Goal: Information Seeking & Learning: Learn about a topic

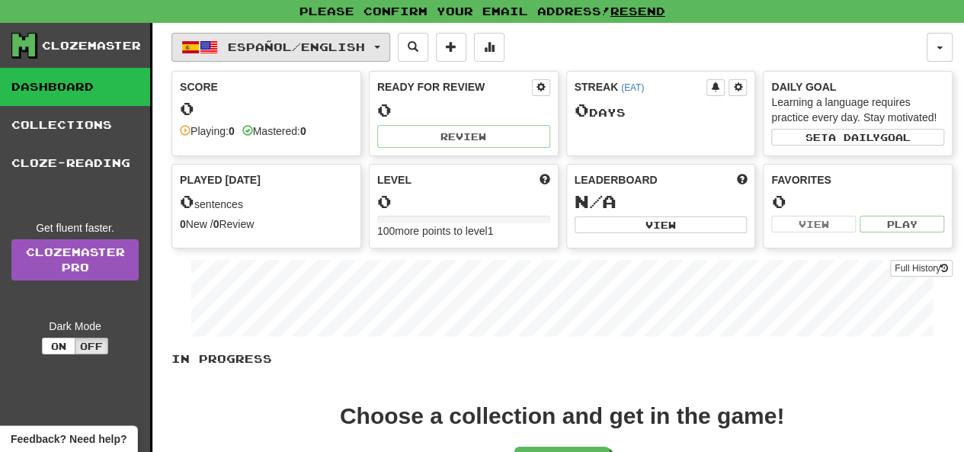
click at [380, 48] on span "button" at bounding box center [377, 47] width 6 height 3
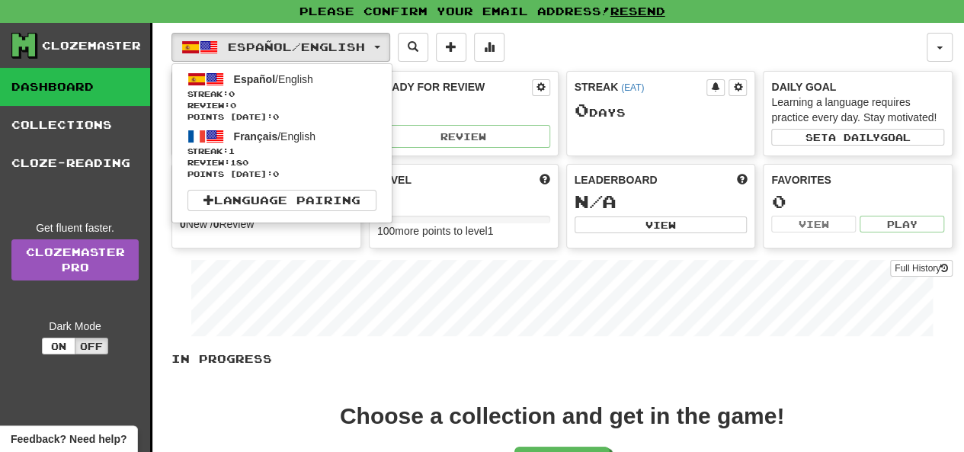
click at [566, 50] on div "Español / English Español / English Streak: 0 Review: 0 Points [DATE]: 0 França…" at bounding box center [548, 47] width 755 height 29
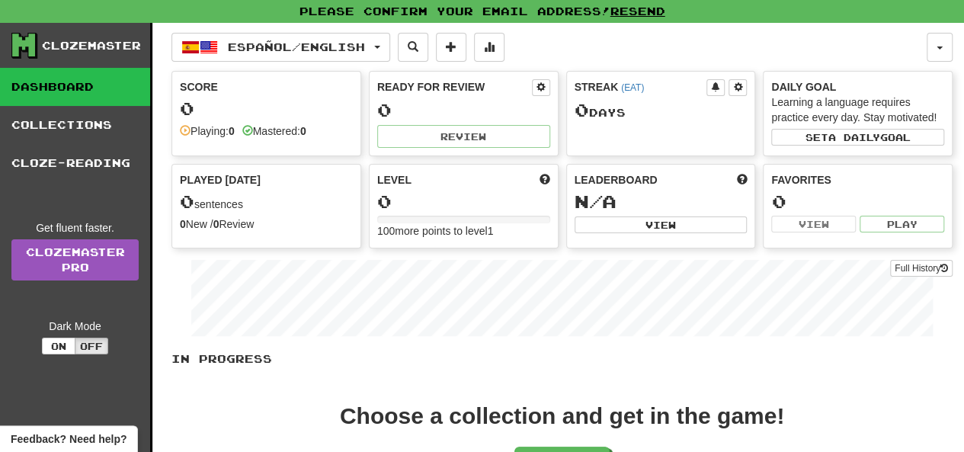
click at [265, 182] on div "Played Today" at bounding box center [266, 179] width 173 height 15
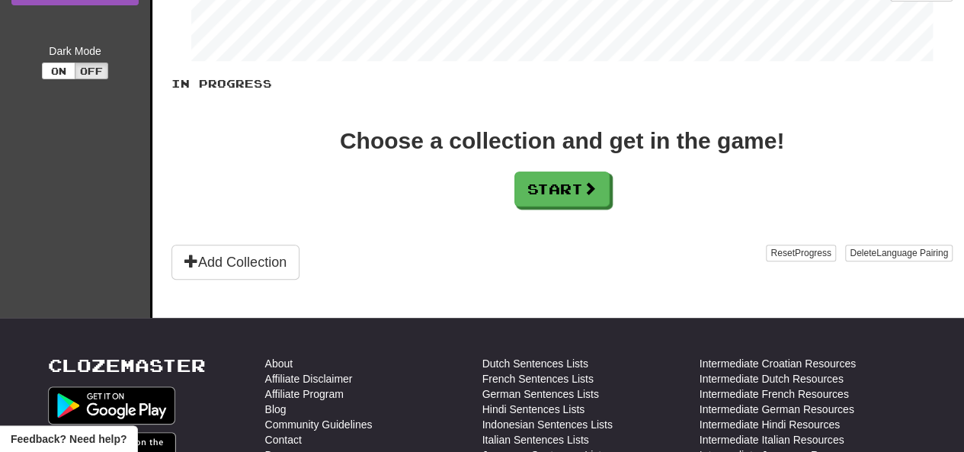
scroll to position [277, 0]
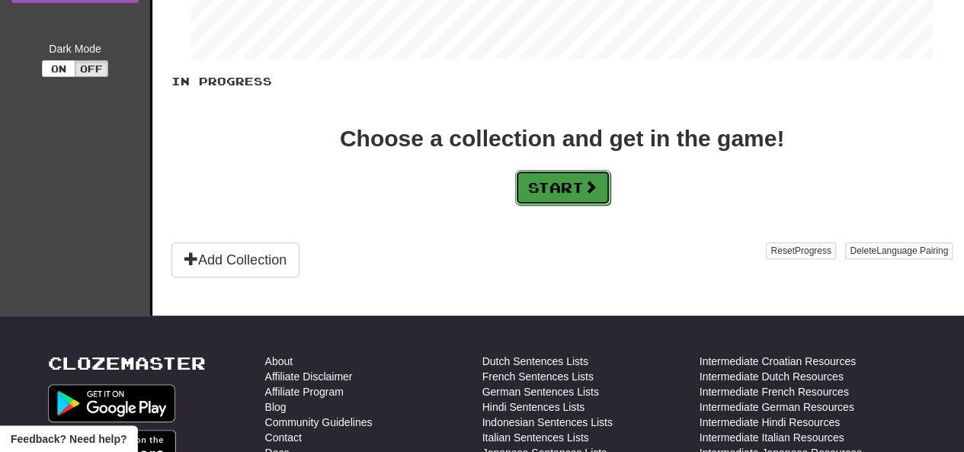
click at [581, 183] on button "Start" at bounding box center [562, 187] width 95 height 35
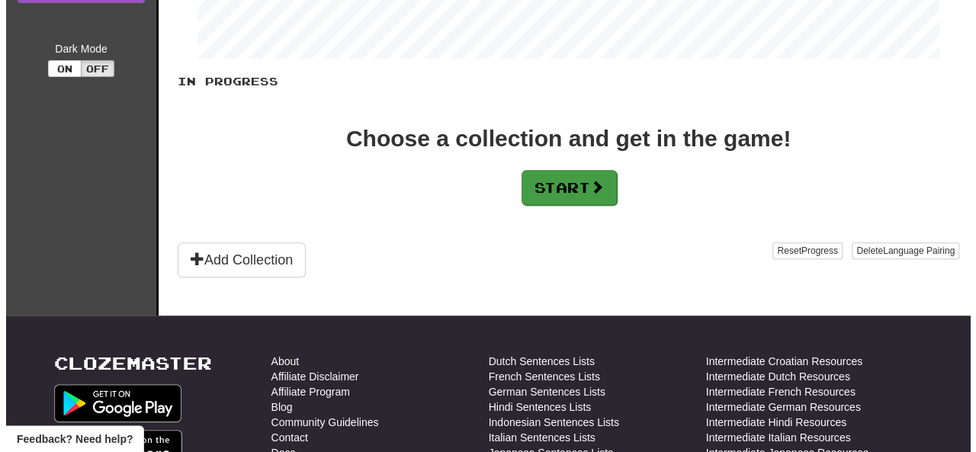
scroll to position [0, 0]
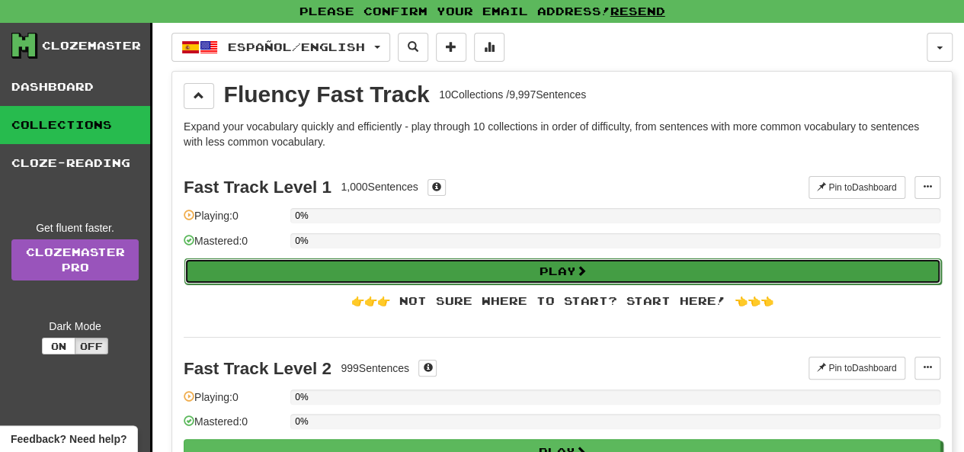
click at [556, 261] on button "Play" at bounding box center [562, 271] width 757 height 26
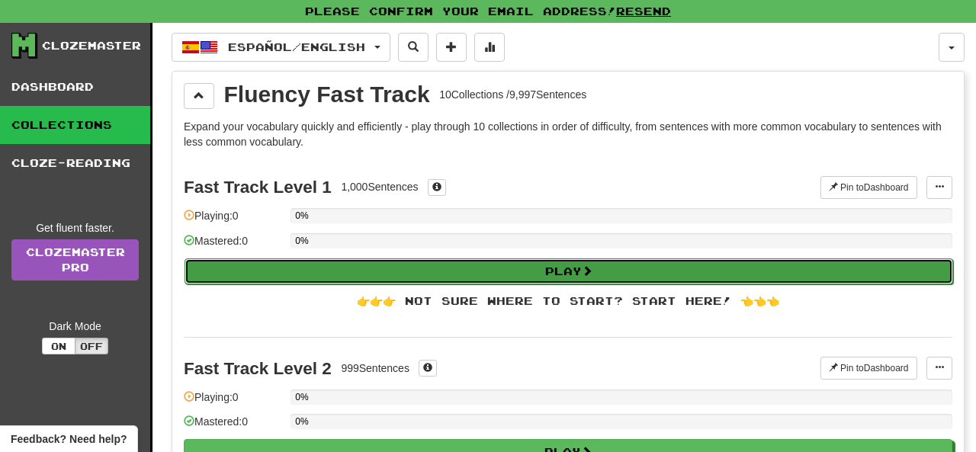
select select "**"
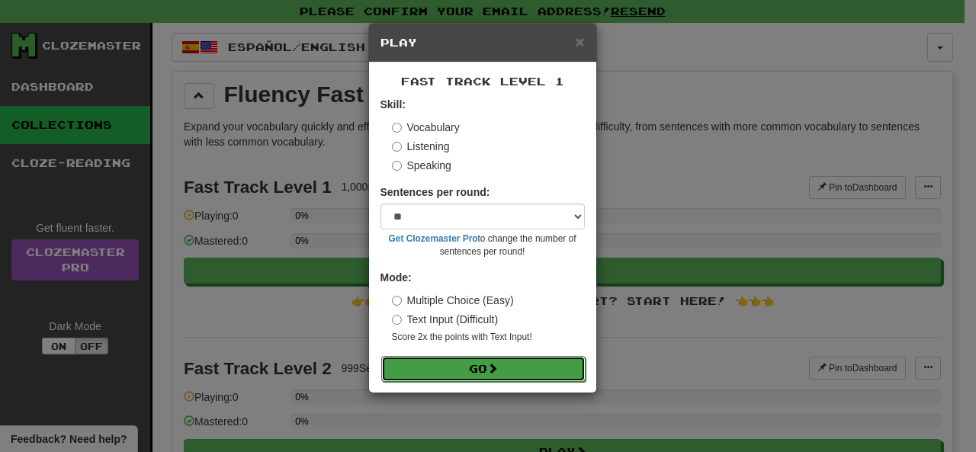
click at [498, 371] on span at bounding box center [492, 368] width 11 height 11
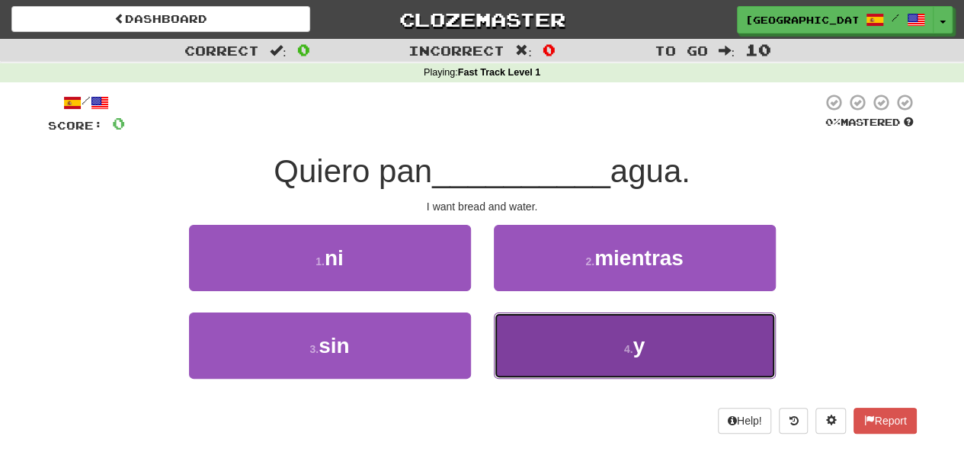
click at [640, 332] on button "4 . y" at bounding box center [635, 346] width 282 height 66
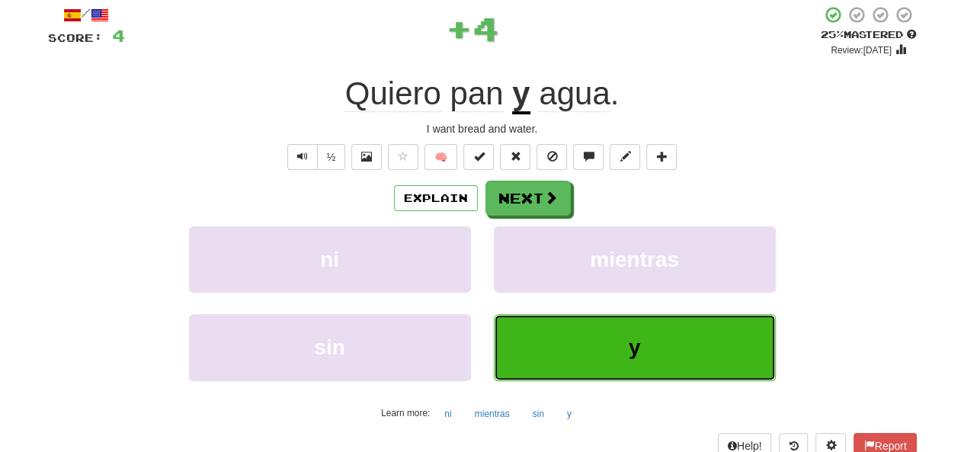
scroll to position [93, 0]
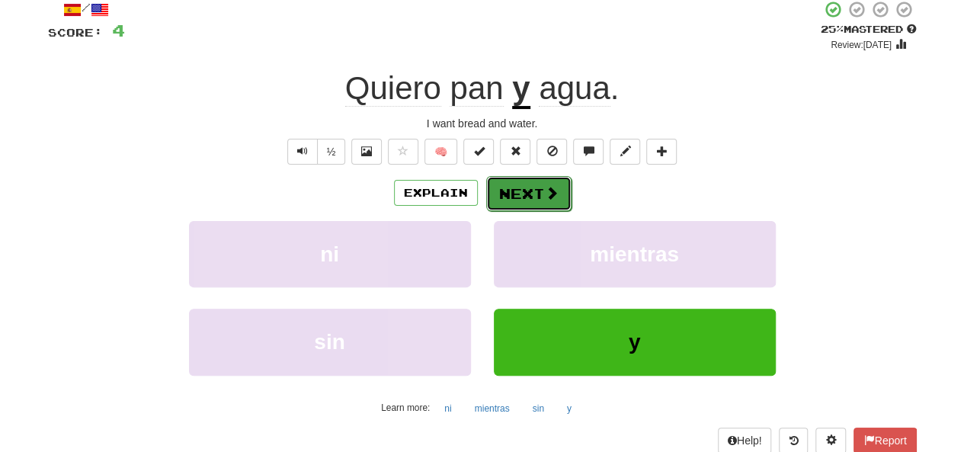
click at [537, 194] on button "Next" at bounding box center [528, 193] width 85 height 35
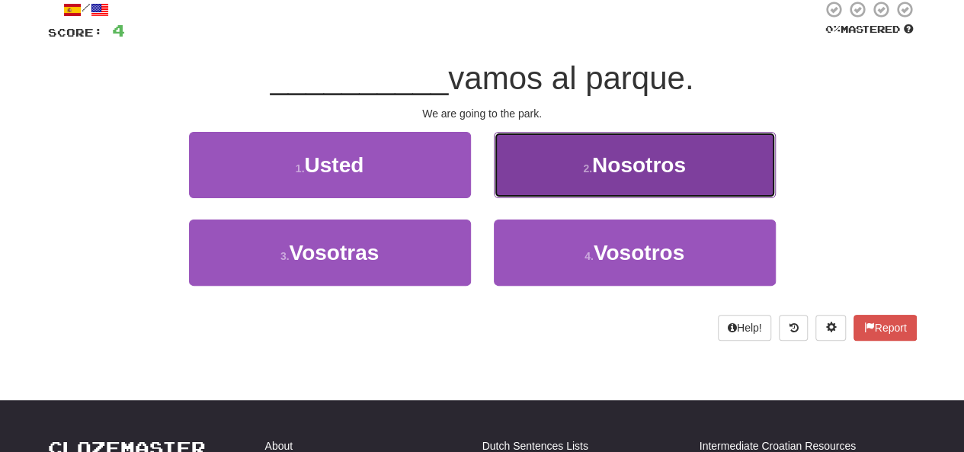
click at [623, 177] on button "2 . Nosotros" at bounding box center [635, 165] width 282 height 66
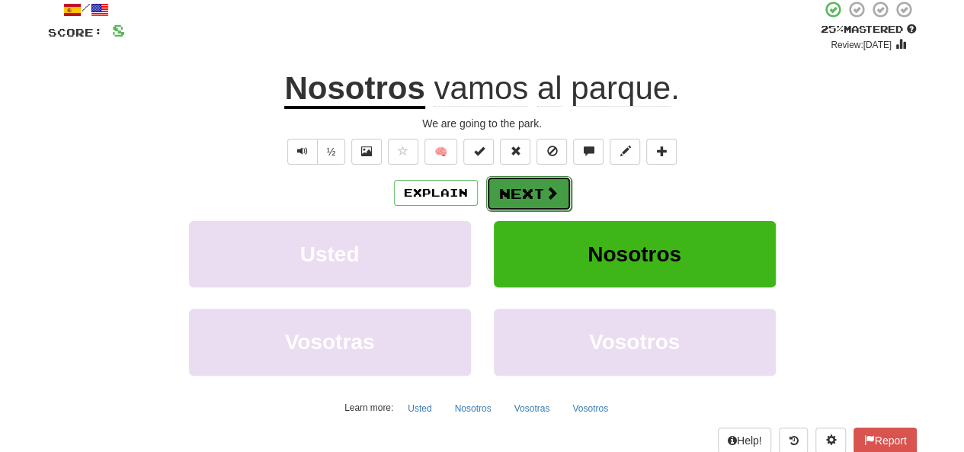
click at [537, 198] on button "Next" at bounding box center [528, 193] width 85 height 35
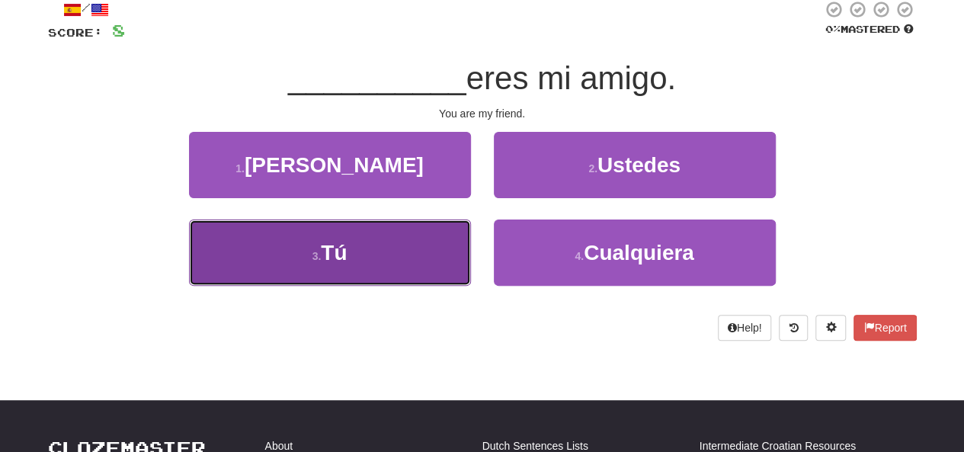
click at [379, 248] on button "3 . Tú" at bounding box center [330, 253] width 282 height 66
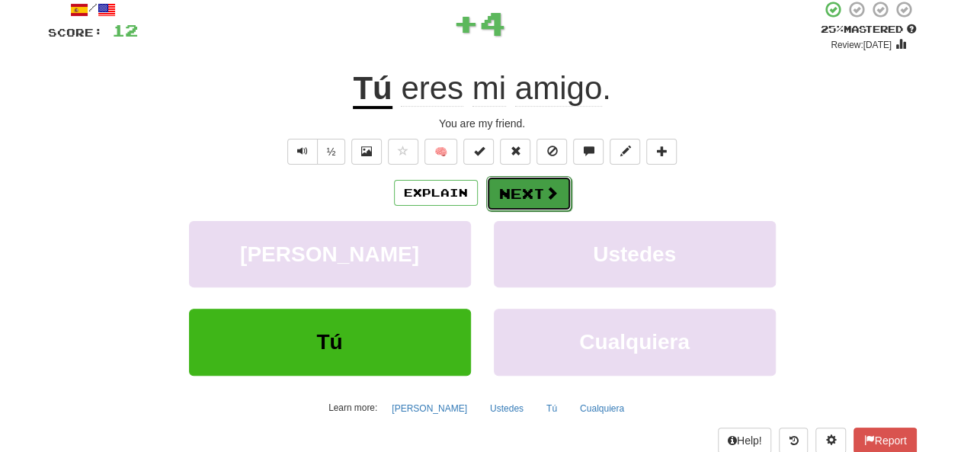
click at [519, 194] on button "Next" at bounding box center [528, 193] width 85 height 35
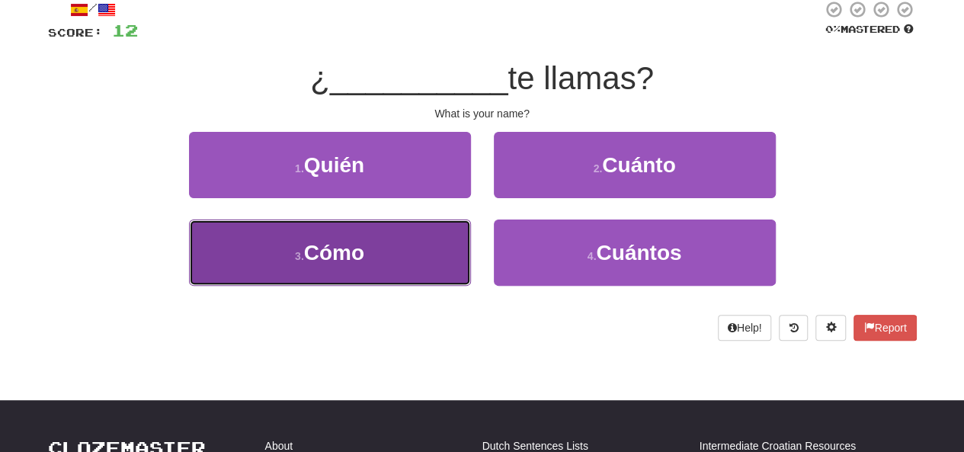
click at [370, 258] on button "3 . Cómo" at bounding box center [330, 253] width 282 height 66
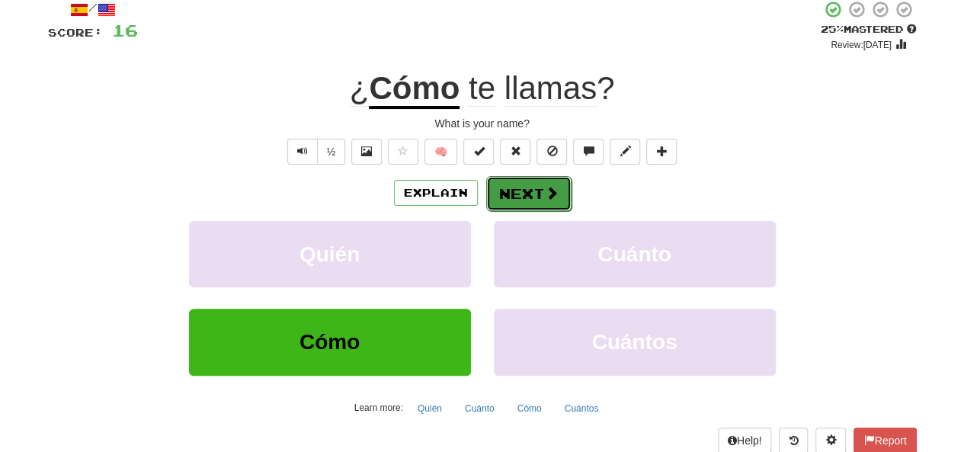
click at [520, 189] on button "Next" at bounding box center [528, 193] width 85 height 35
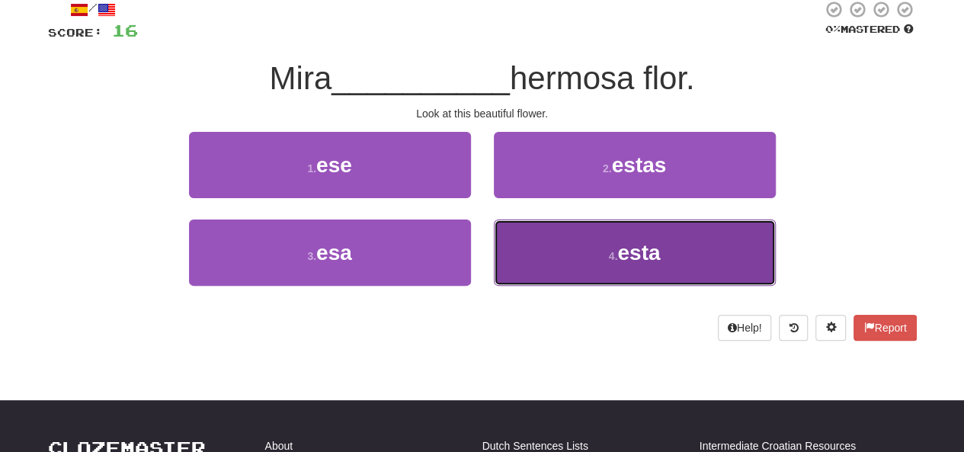
click at [617, 243] on button "4 . esta" at bounding box center [635, 253] width 282 height 66
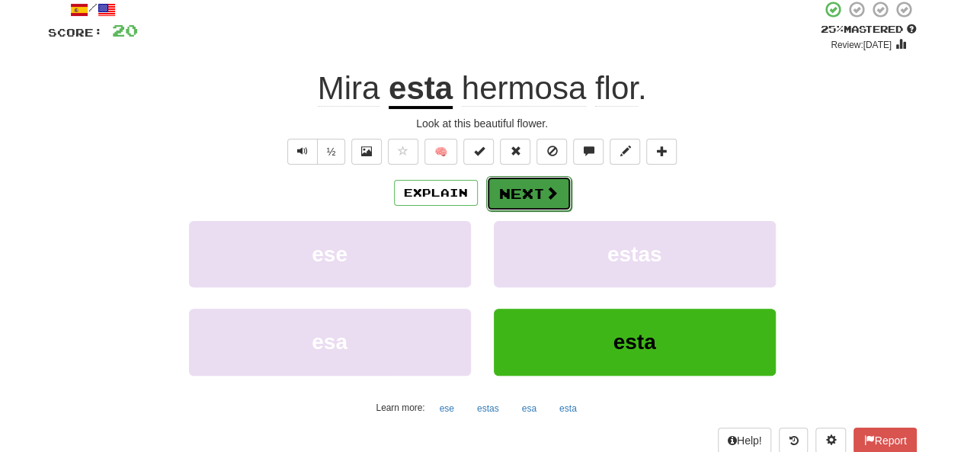
click at [518, 191] on button "Next" at bounding box center [528, 193] width 85 height 35
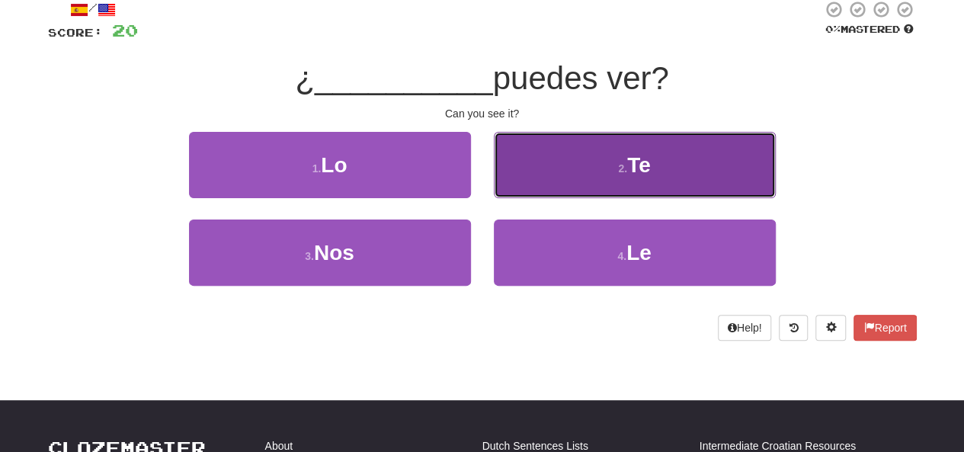
click at [624, 165] on small "2 ." at bounding box center [622, 168] width 9 height 12
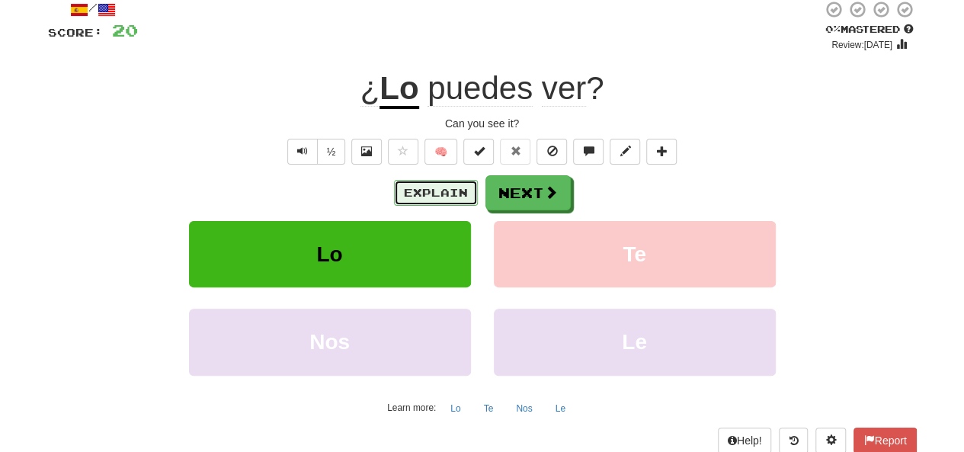
click at [440, 188] on button "Explain" at bounding box center [436, 193] width 84 height 26
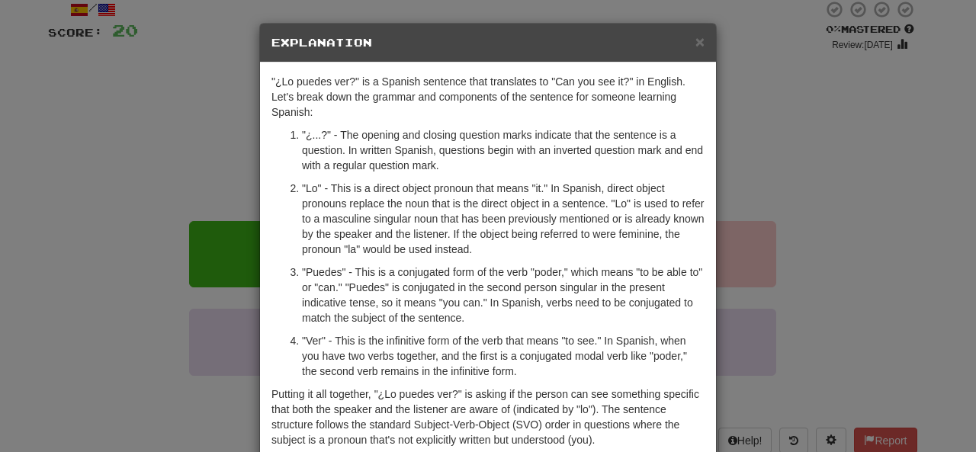
click at [783, 152] on div "× Explanation "¿Lo puedes ver?" is a Spanish sentence that translates to "Can y…" at bounding box center [488, 226] width 976 height 452
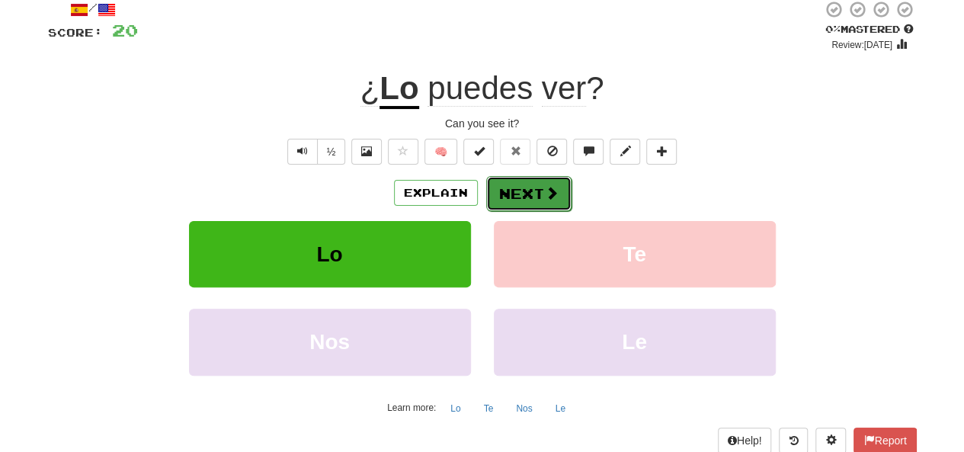
click at [531, 199] on button "Next" at bounding box center [528, 193] width 85 height 35
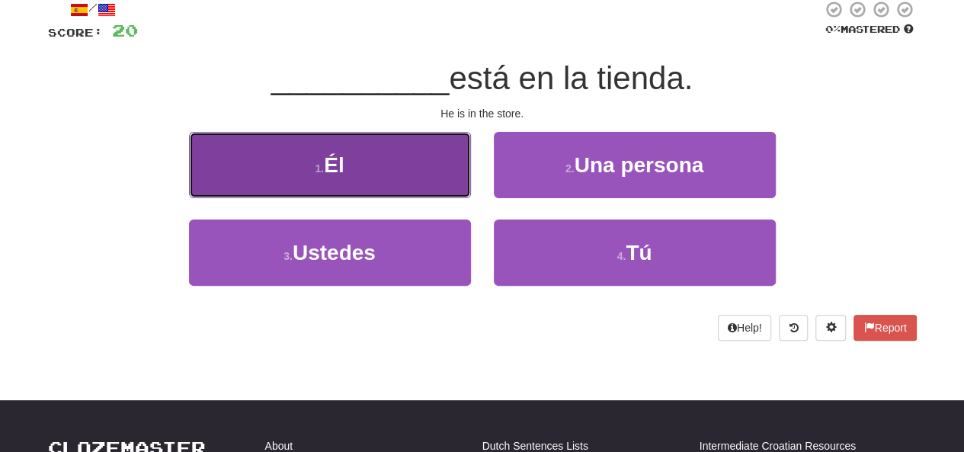
click at [363, 168] on button "1 . Él" at bounding box center [330, 165] width 282 height 66
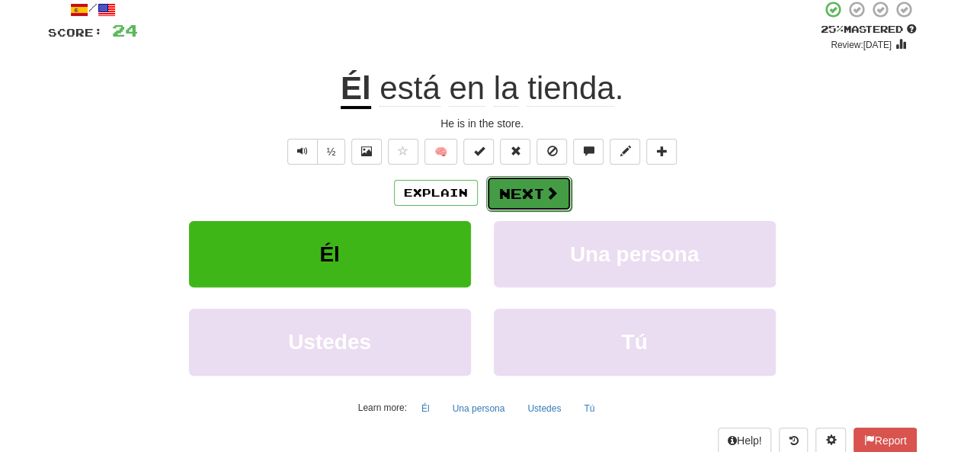
click at [523, 190] on button "Next" at bounding box center [528, 193] width 85 height 35
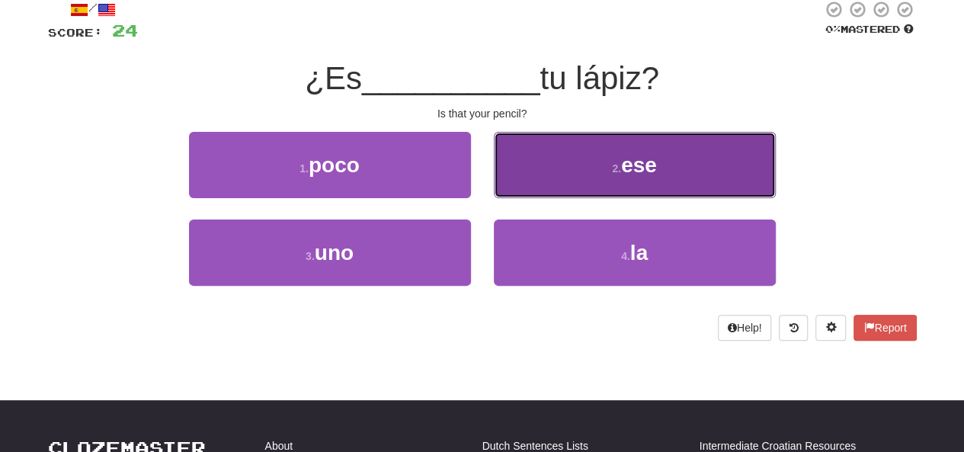
click at [556, 168] on button "2 . ese" at bounding box center [635, 165] width 282 height 66
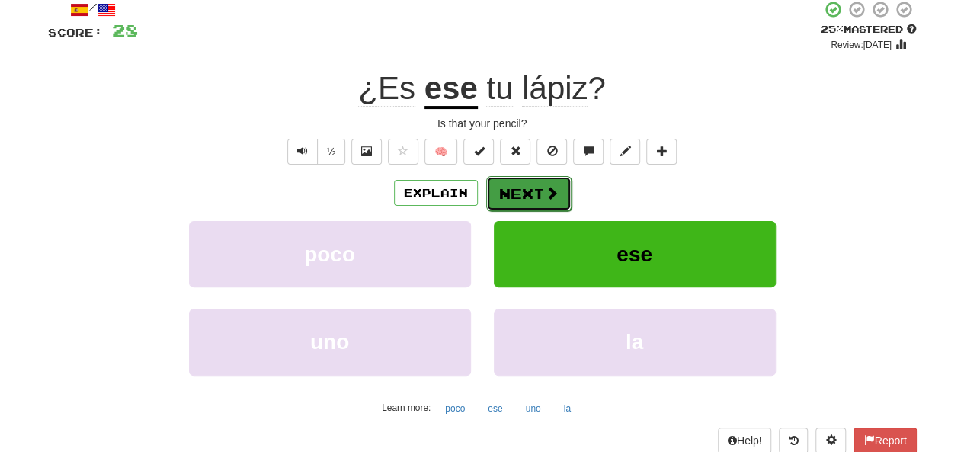
click at [529, 193] on button "Next" at bounding box center [528, 193] width 85 height 35
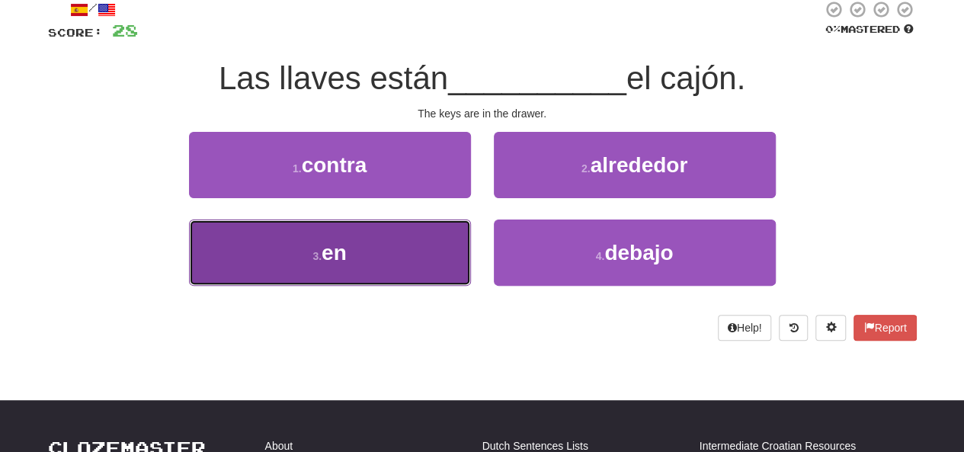
click at [425, 242] on button "3 . en" at bounding box center [330, 253] width 282 height 66
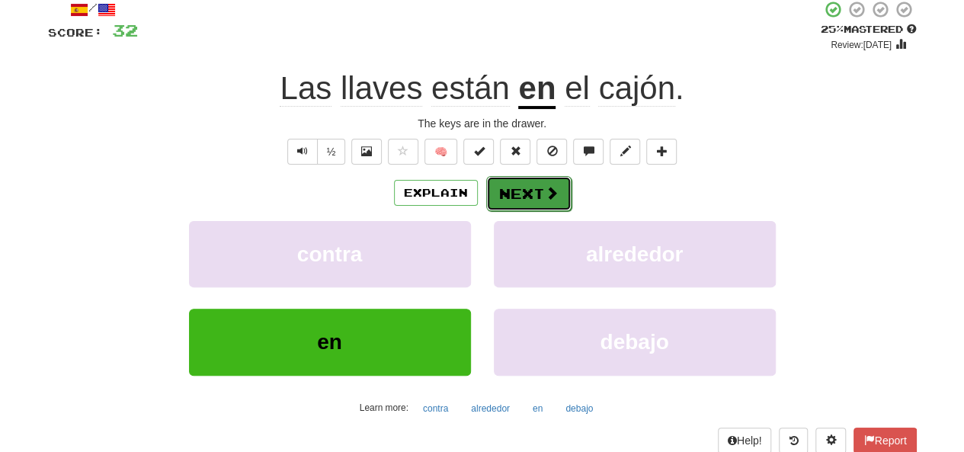
click at [516, 188] on button "Next" at bounding box center [528, 193] width 85 height 35
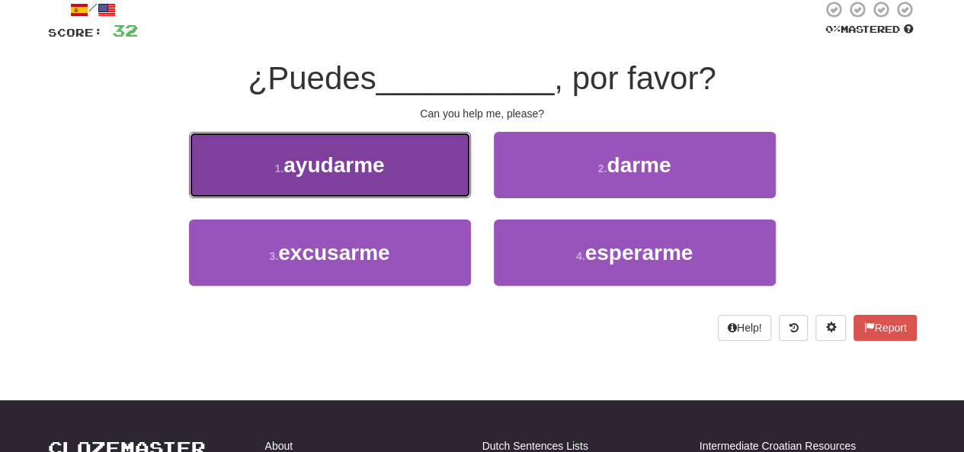
click at [402, 172] on button "1 . ayudarme" at bounding box center [330, 165] width 282 height 66
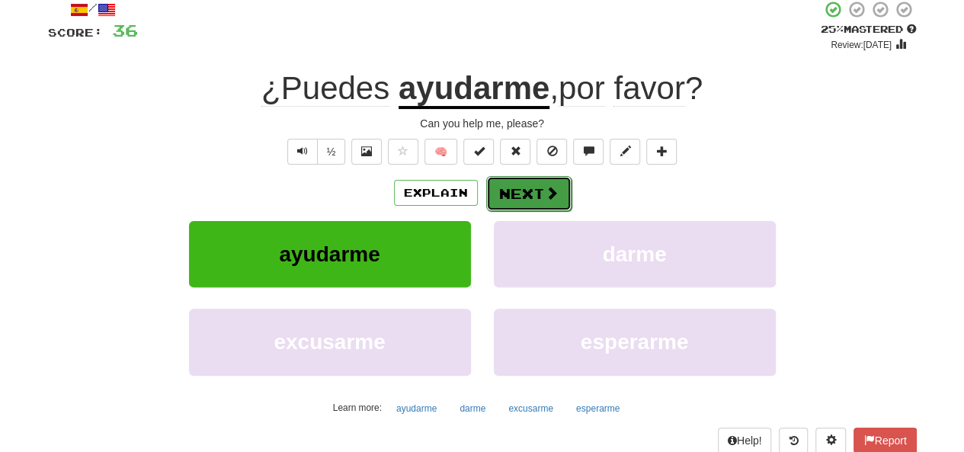
click at [528, 189] on button "Next" at bounding box center [528, 193] width 85 height 35
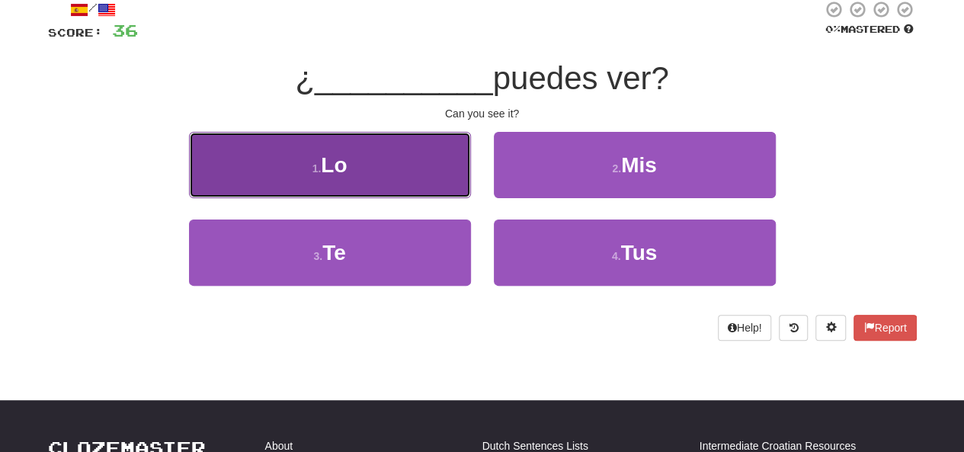
click at [404, 181] on button "1 . Lo" at bounding box center [330, 165] width 282 height 66
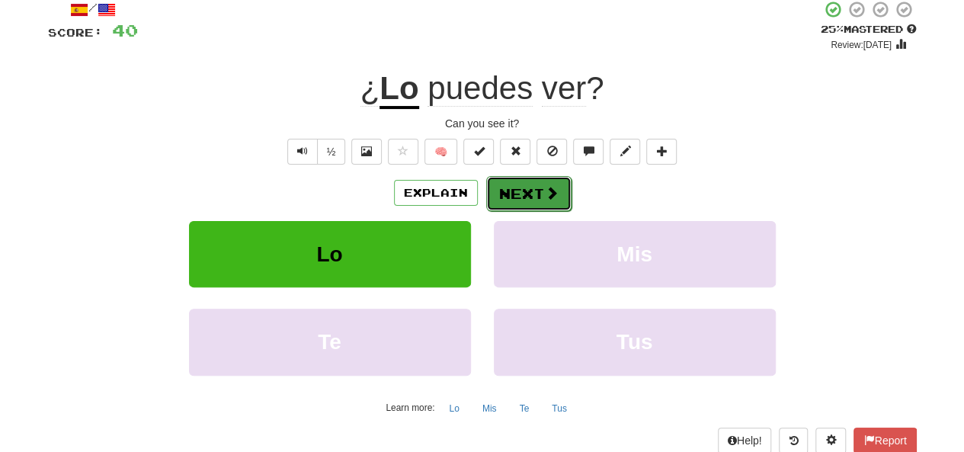
click at [548, 201] on button "Next" at bounding box center [528, 193] width 85 height 35
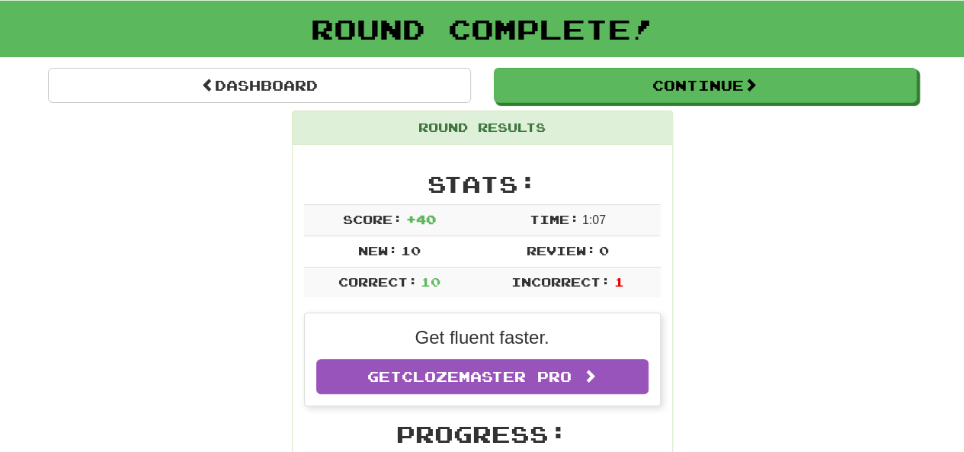
scroll to position [0, 0]
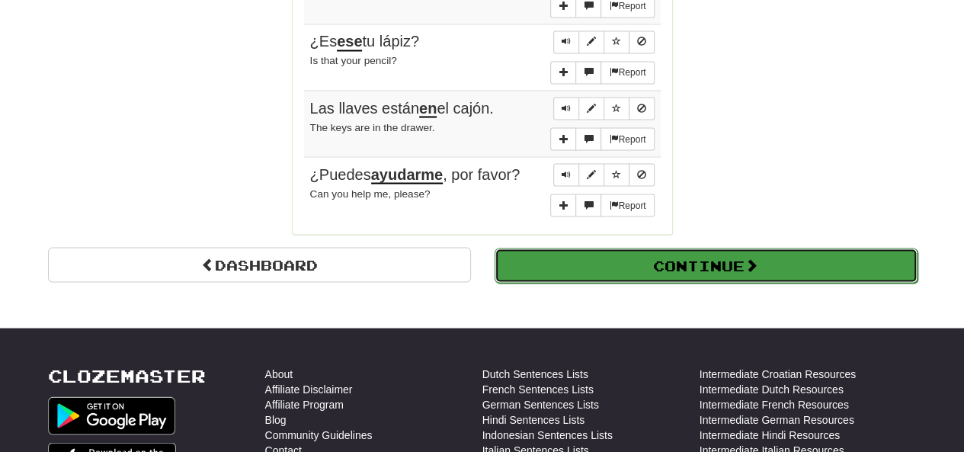
click at [710, 248] on button "Continue" at bounding box center [706, 265] width 423 height 35
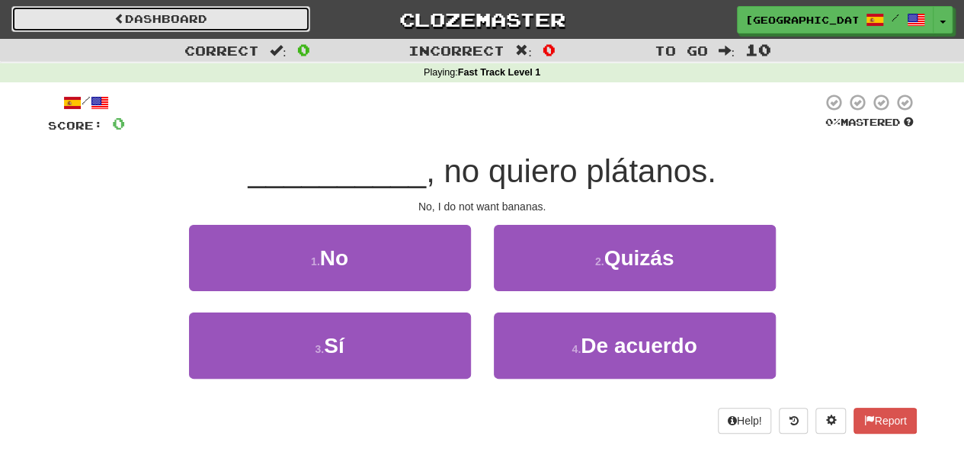
click at [160, 16] on link "Dashboard" at bounding box center [160, 19] width 299 height 26
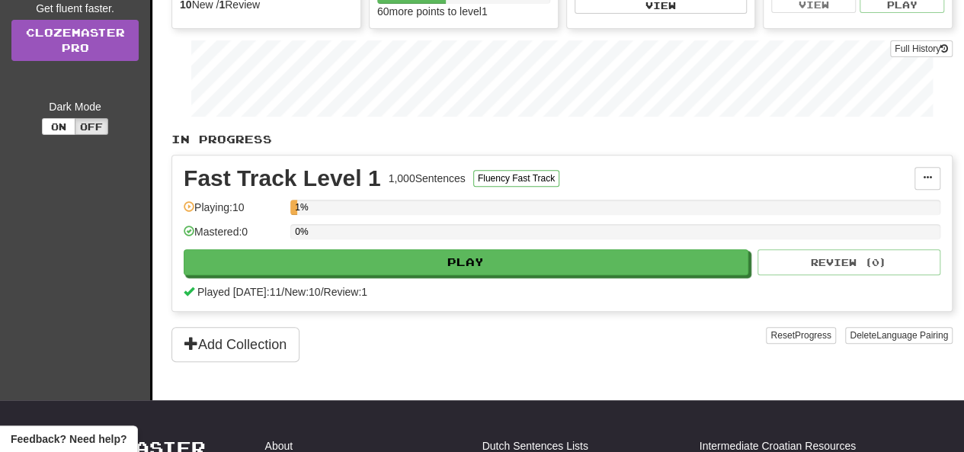
scroll to position [218, 0]
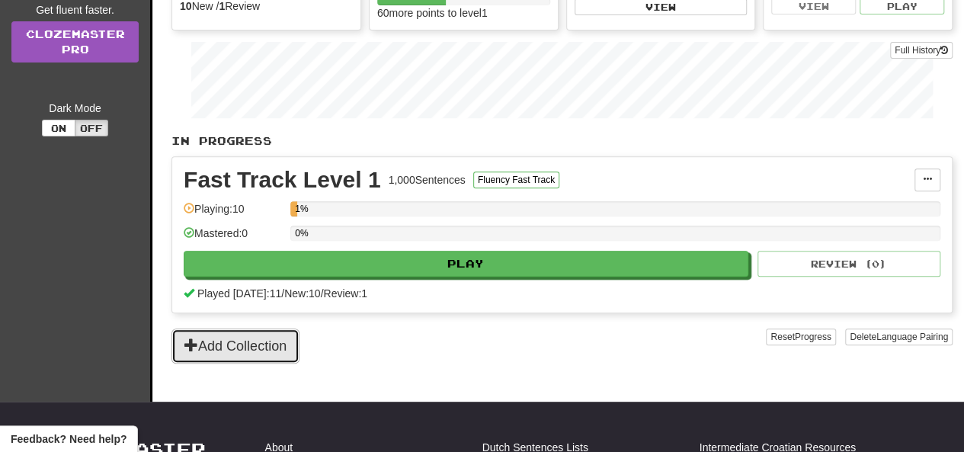
click at [200, 346] on button "Add Collection" at bounding box center [235, 346] width 128 height 35
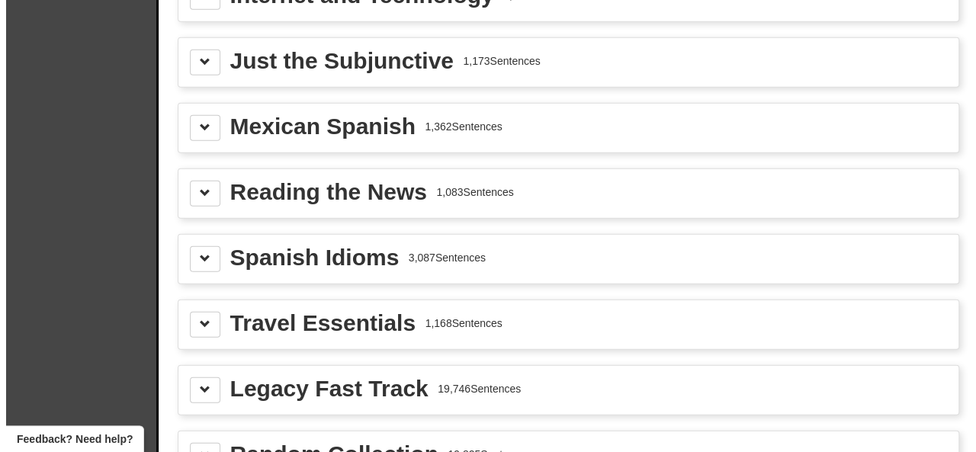
scroll to position [2067, 0]
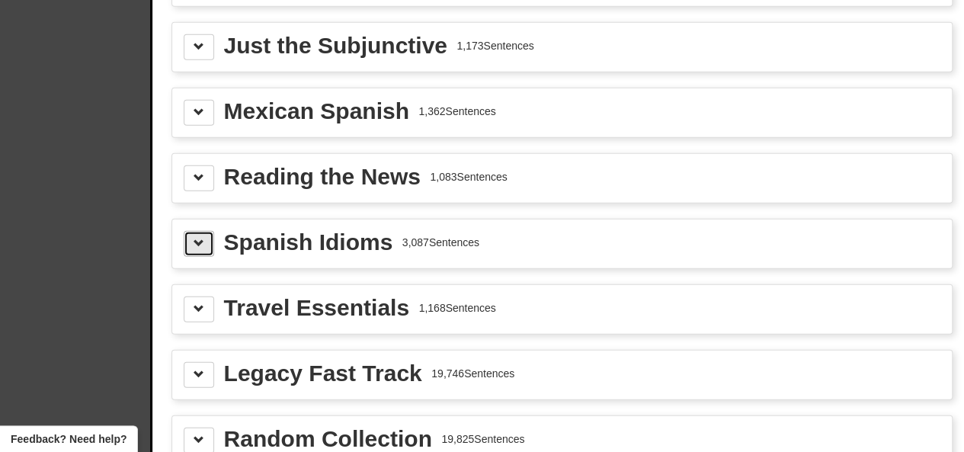
click at [189, 231] on button at bounding box center [199, 244] width 30 height 26
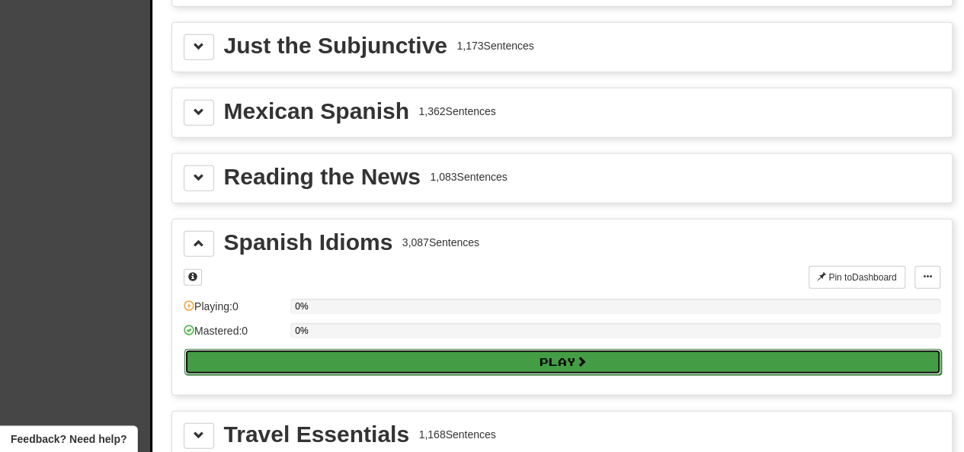
click at [399, 349] on button "Play" at bounding box center [562, 362] width 757 height 26
select select "**"
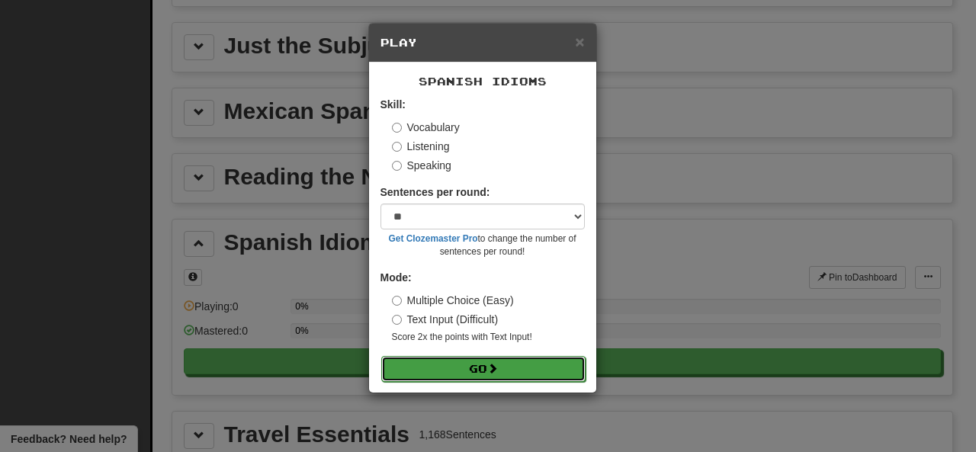
click at [473, 365] on button "Go" at bounding box center [483, 369] width 204 height 26
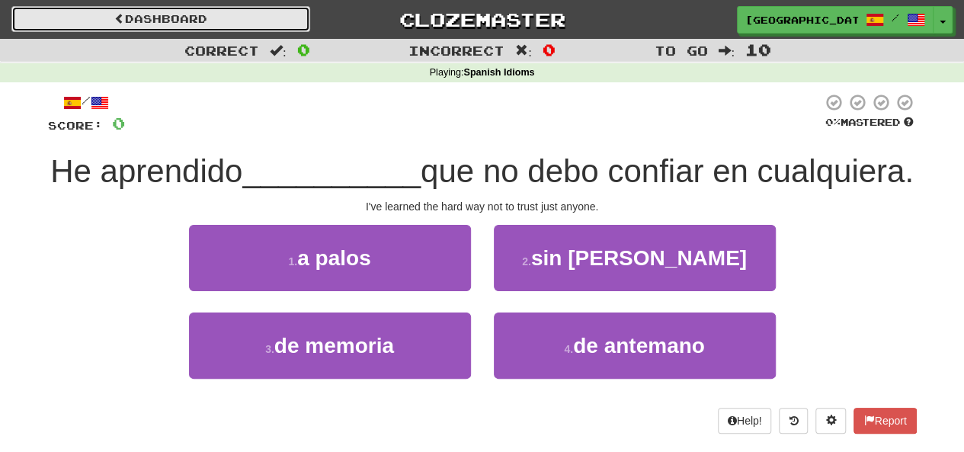
click at [115, 16] on span at bounding box center [119, 18] width 11 height 11
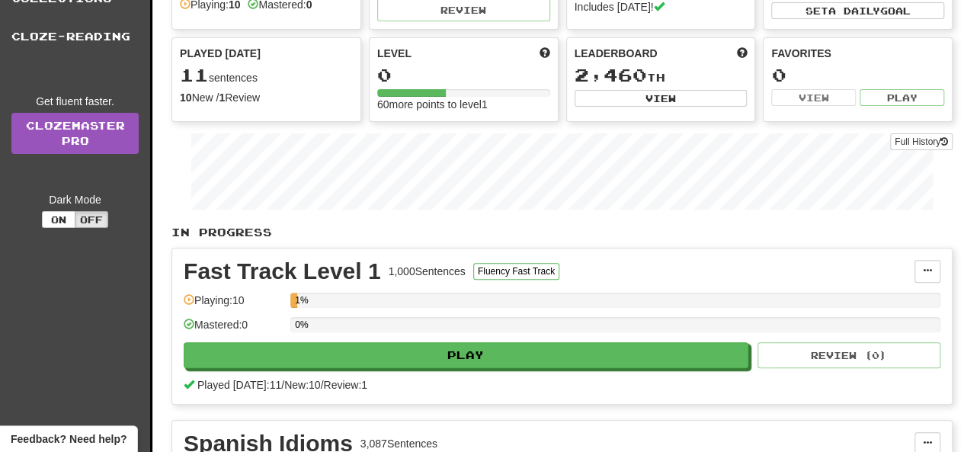
scroll to position [67, 0]
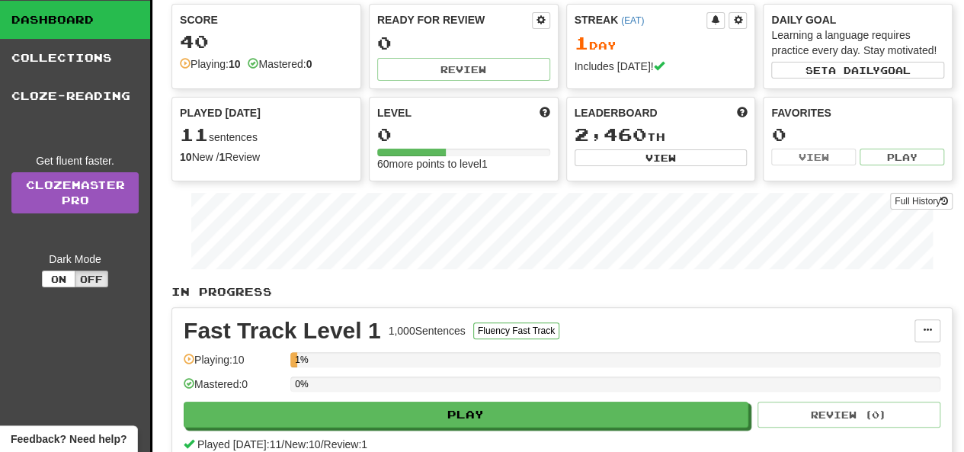
drag, startPoint x: 960, startPoint y: 50, endPoint x: 957, endPoint y: 7, distance: 42.9
click at [957, 7] on div "Clozemaster Dashboard Collections Cloze-Reading Get fluent faster. Clozemaster …" at bounding box center [482, 314] width 964 height 716
click at [861, 67] on span "a daily" at bounding box center [855, 70] width 52 height 11
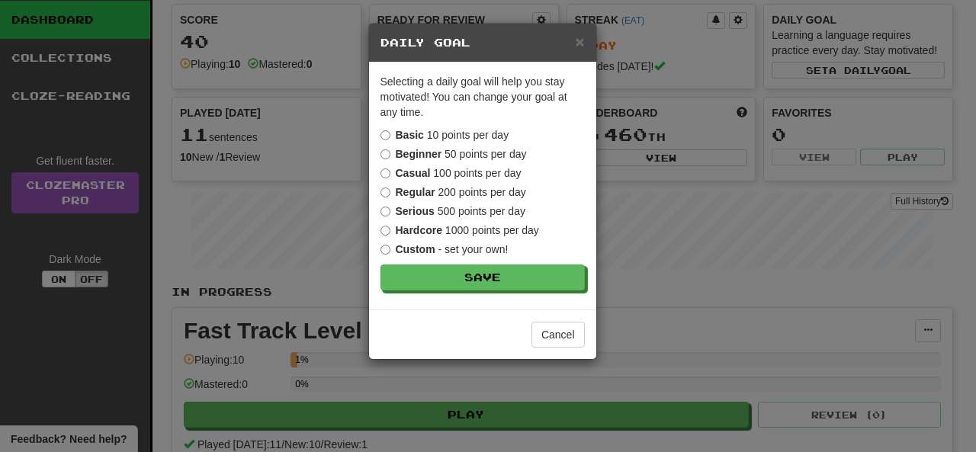
click at [963, 27] on div "× Daily Goal Selecting a daily goal will help you stay motivated ! You can chan…" at bounding box center [488, 226] width 976 height 452
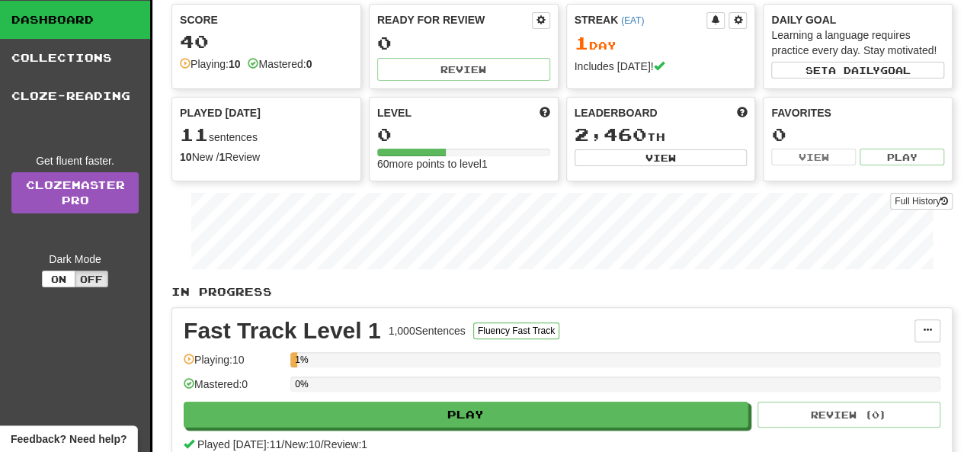
scroll to position [0, 0]
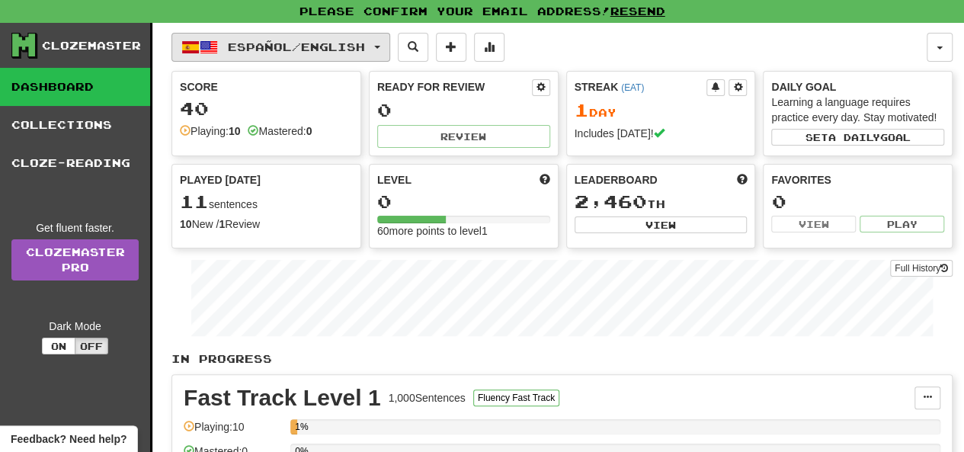
click at [385, 47] on button "Español / English" at bounding box center [280, 47] width 219 height 29
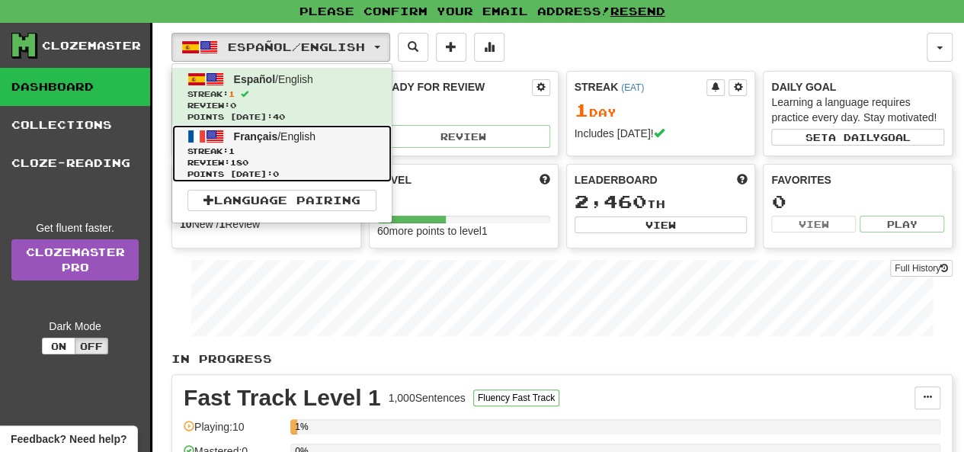
click at [322, 146] on span "Streak: 1" at bounding box center [282, 151] width 189 height 11
